Goal: Transaction & Acquisition: Purchase product/service

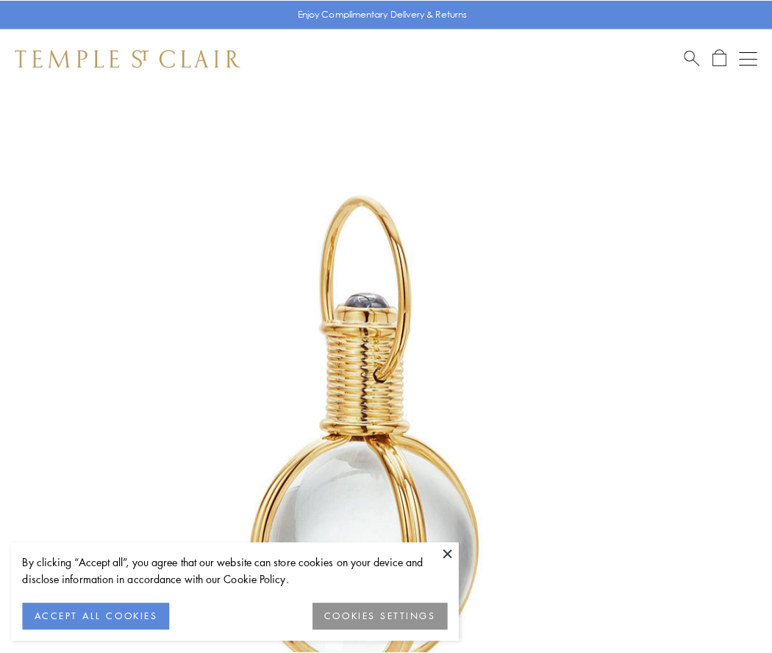
scroll to position [384, 0]
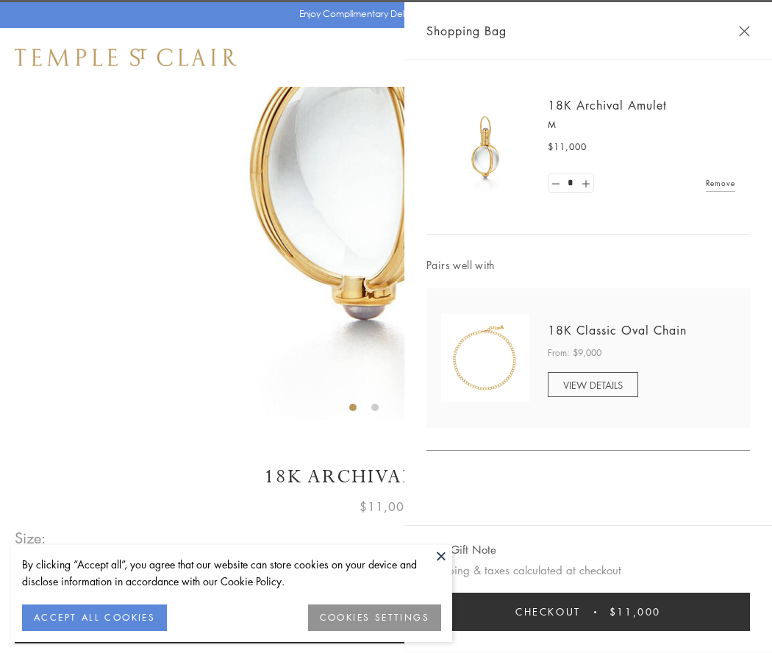
click at [588, 612] on button "Checkout $11,000" at bounding box center [589, 612] width 324 height 38
